Goal: Navigation & Orientation: Understand site structure

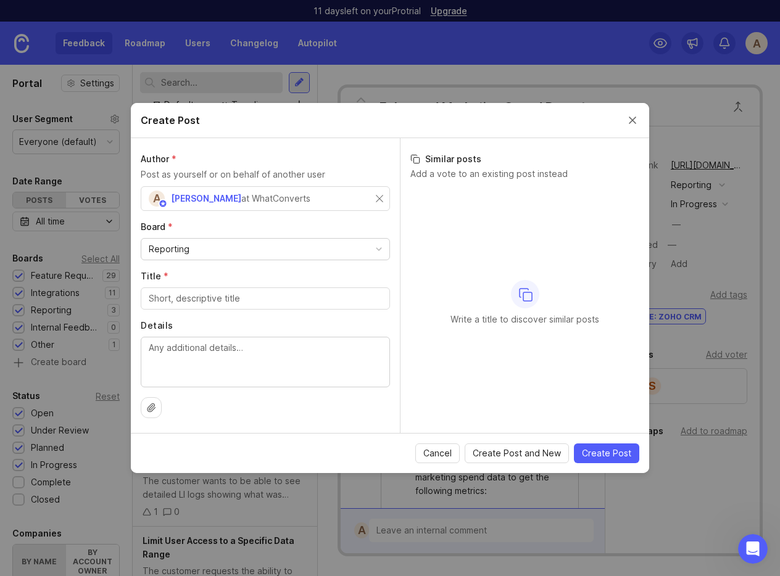
scroll to position [255, 0]
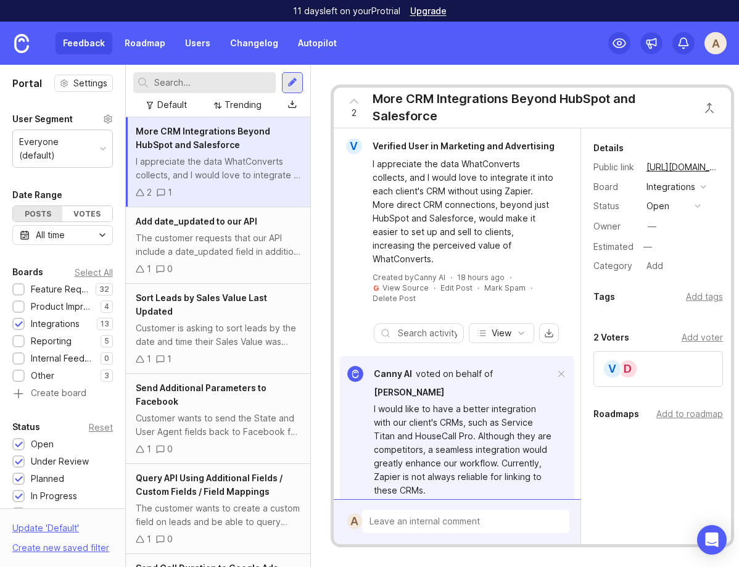
click at [68, 39] on div "Feedback Roadmap Users Changelog Autopilot" at bounding box center [200, 43] width 289 height 22
click at [77, 43] on div "Feedback Roadmap Users Changelog Autopilot" at bounding box center [200, 43] width 289 height 22
click at [621, 46] on icon at bounding box center [619, 43] width 12 height 9
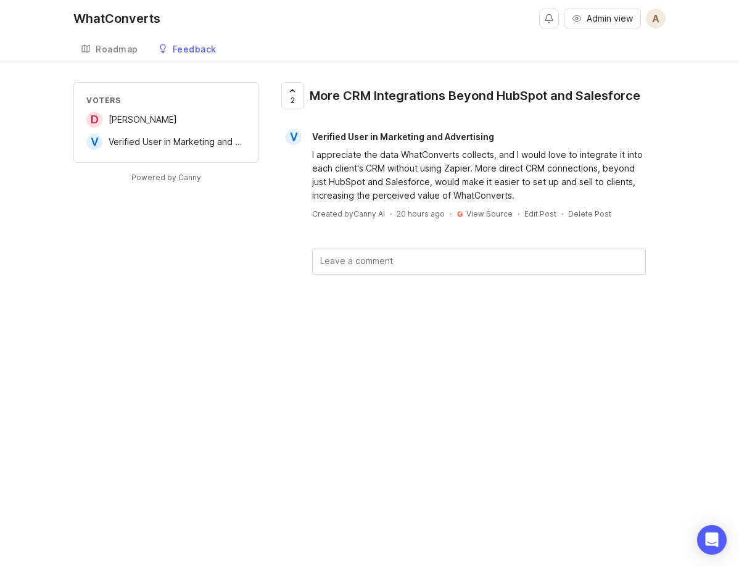
click at [109, 16] on div "WhatConverts" at bounding box center [116, 18] width 87 height 12
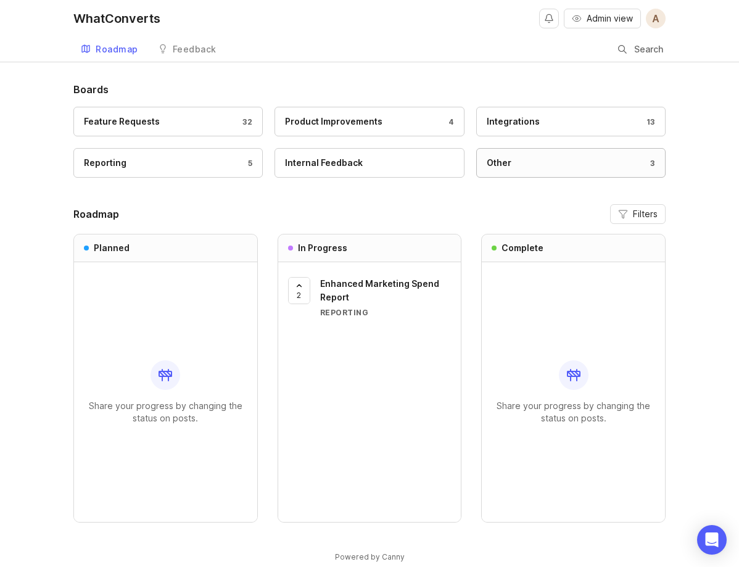
click at [524, 154] on link "Other 3" at bounding box center [570, 163] width 189 height 30
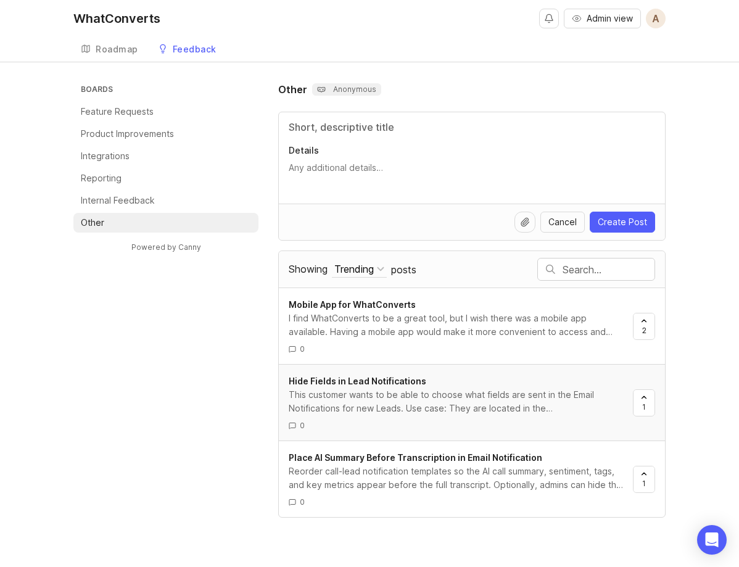
click at [439, 398] on div "This customer wants to be able to choose what fields are sent in the Email Noti…" at bounding box center [456, 401] width 334 height 27
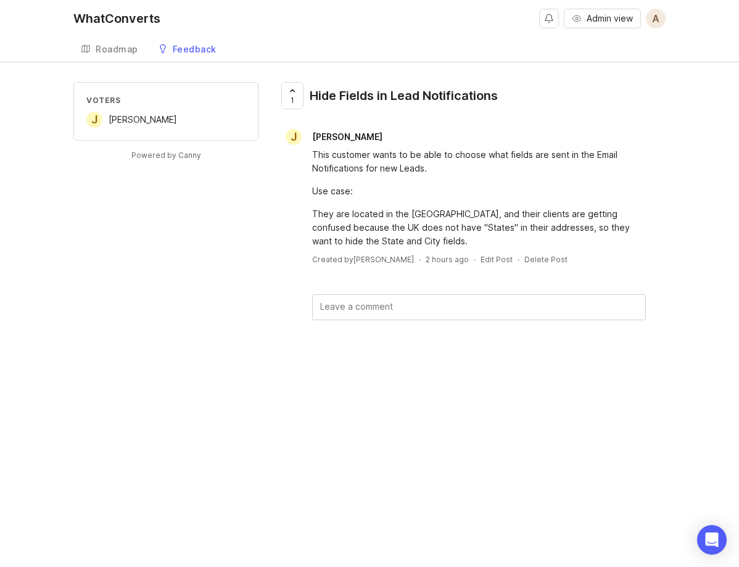
click at [89, 24] on div "WhatConverts" at bounding box center [116, 18] width 87 height 12
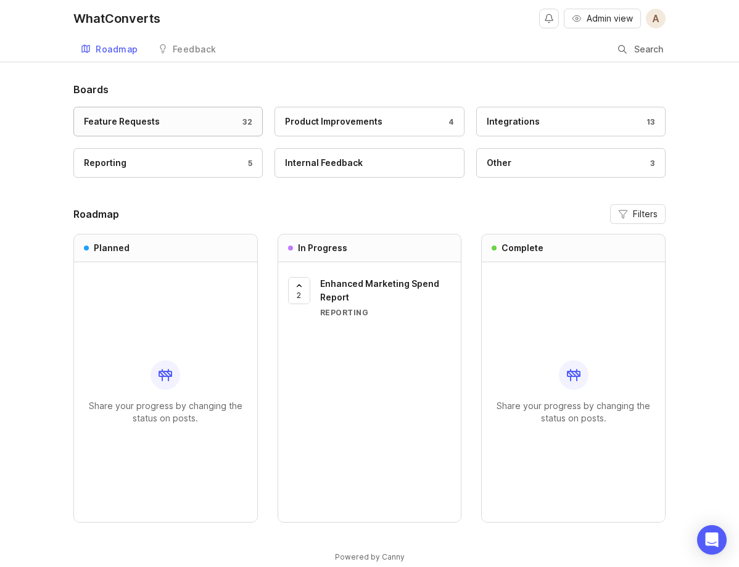
click at [128, 112] on link "Feature Requests 32" at bounding box center [167, 122] width 189 height 30
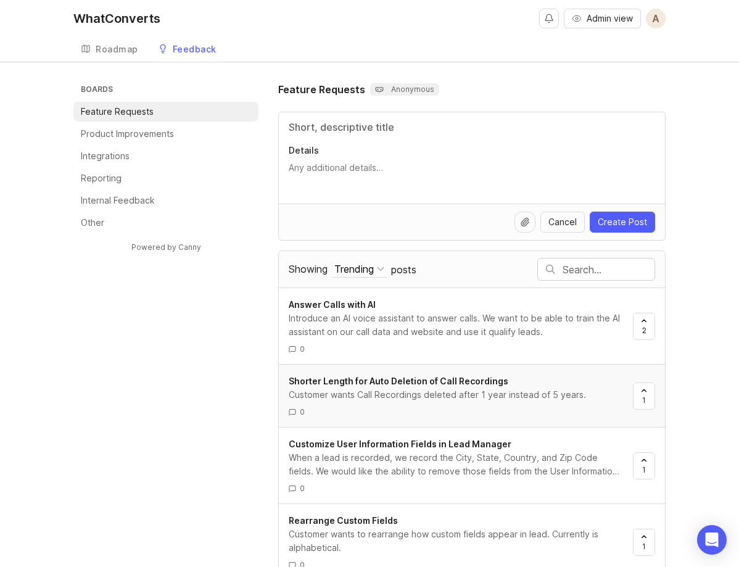
click at [383, 403] on link "Shorter Length for Auto Deletion of Call Recordings Customer wants Call Recordi…" at bounding box center [461, 396] width 344 height 43
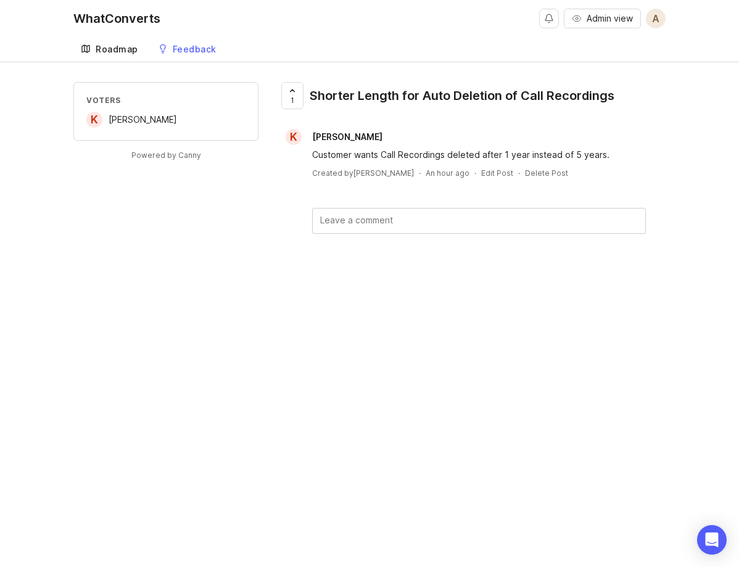
click at [104, 46] on div "Roadmap" at bounding box center [117, 49] width 43 height 9
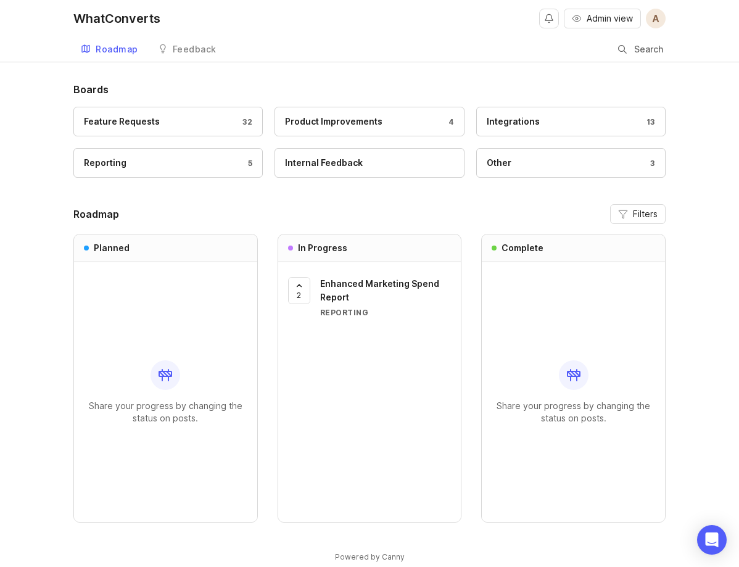
click at [120, 21] on div "WhatConverts" at bounding box center [116, 18] width 87 height 12
click at [524, 130] on link "Integrations 13" at bounding box center [570, 122] width 189 height 30
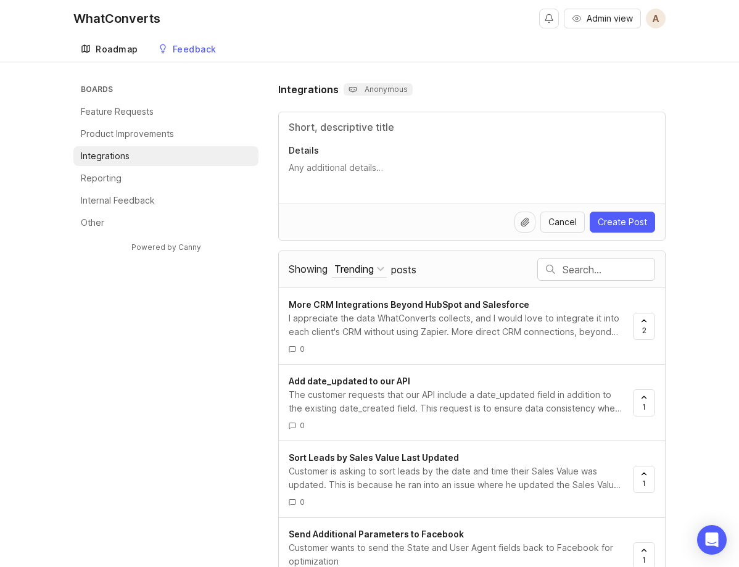
click at [107, 48] on div "Roadmap" at bounding box center [117, 49] width 43 height 9
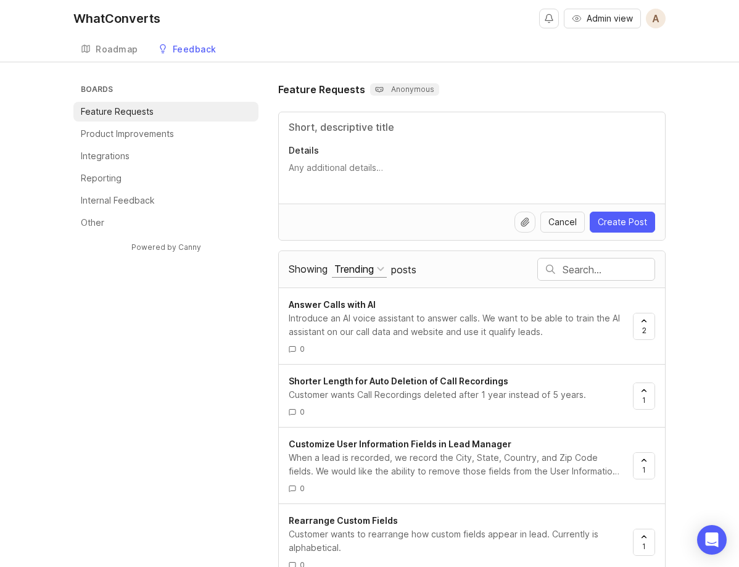
click at [354, 272] on div "Trending" at bounding box center [353, 269] width 39 height 14
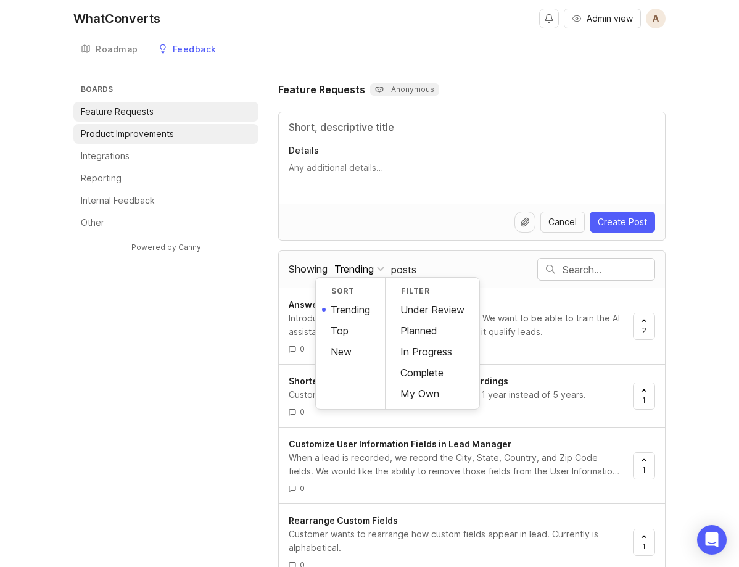
click at [152, 124] on li "Product Improvements" at bounding box center [165, 134] width 185 height 20
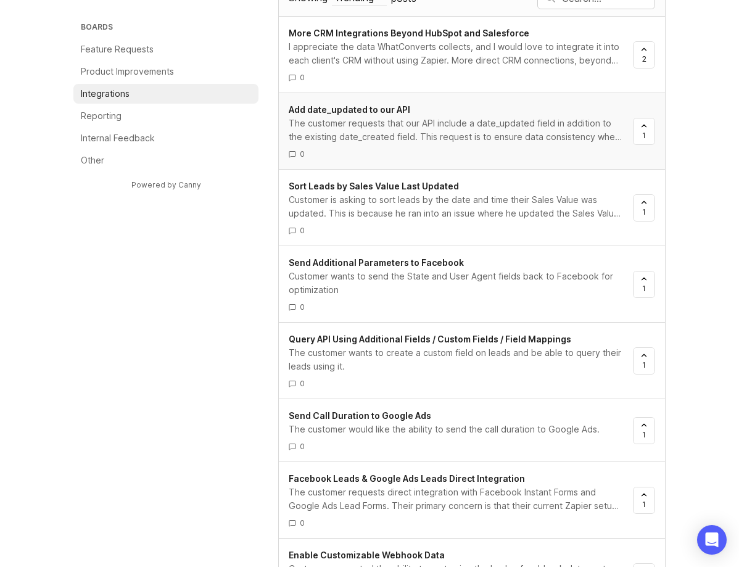
scroll to position [274, 0]
